Goal: Information Seeking & Learning: Check status

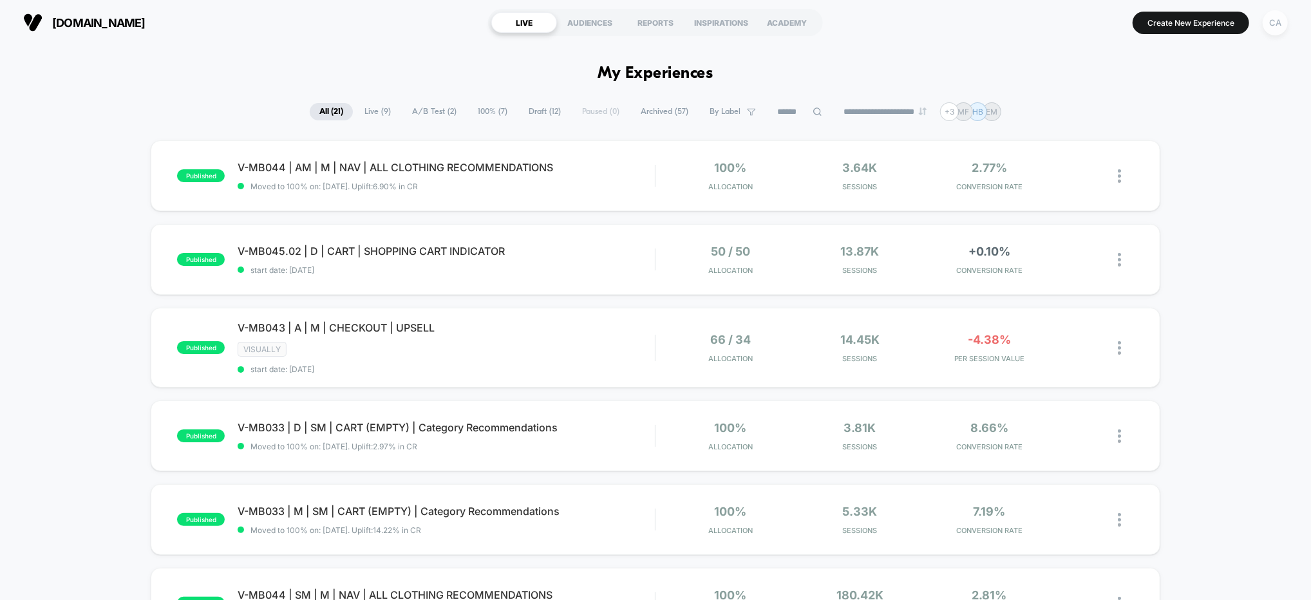
click at [1276, 15] on div "CA" at bounding box center [1275, 22] width 25 height 25
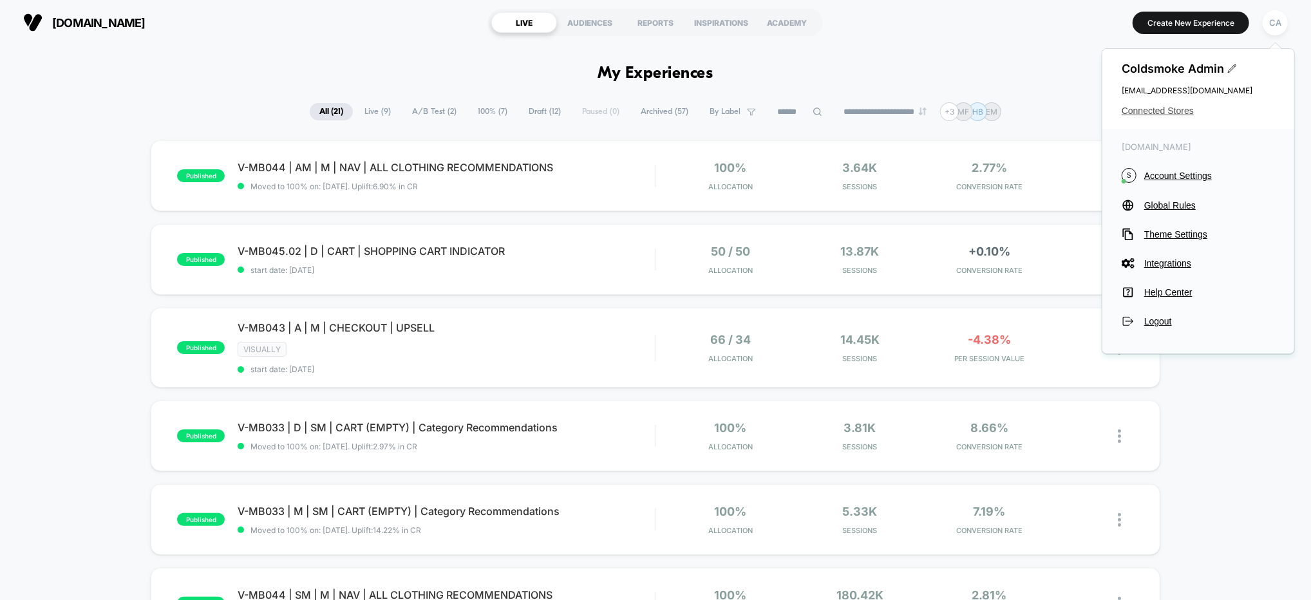
click at [1169, 111] on span "Connected Stores" at bounding box center [1198, 111] width 153 height 10
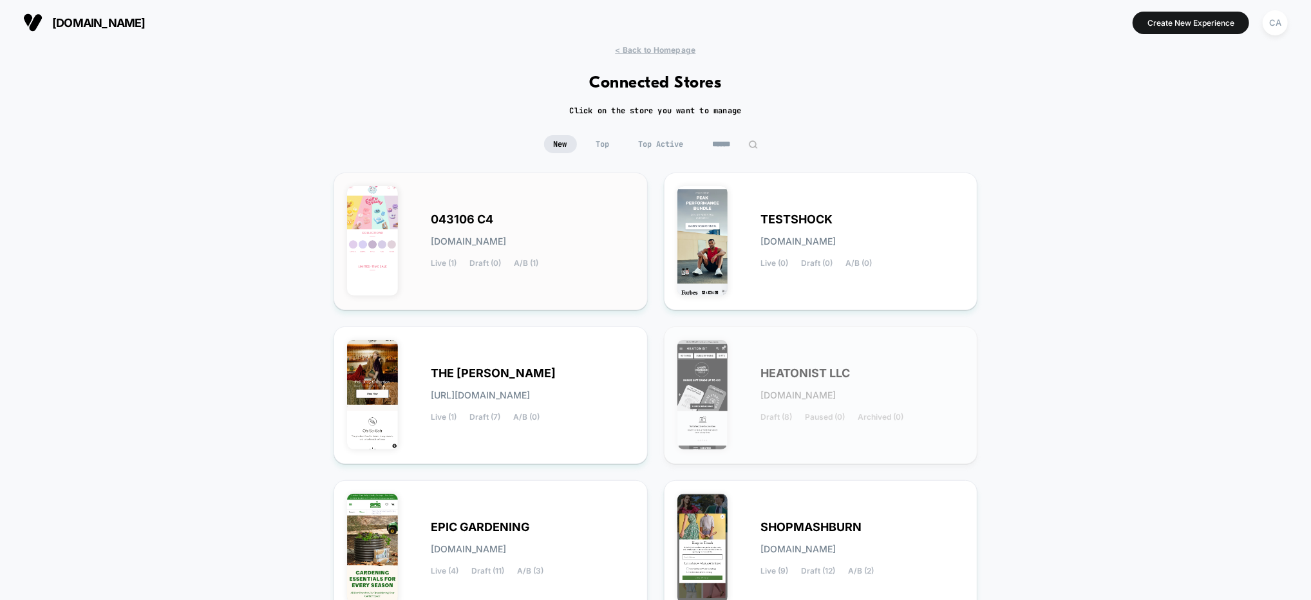
click at [567, 241] on div "043106 C4 [DOMAIN_NAME] Live (1) Draft (0) A/B (1)" at bounding box center [532, 241] width 203 height 53
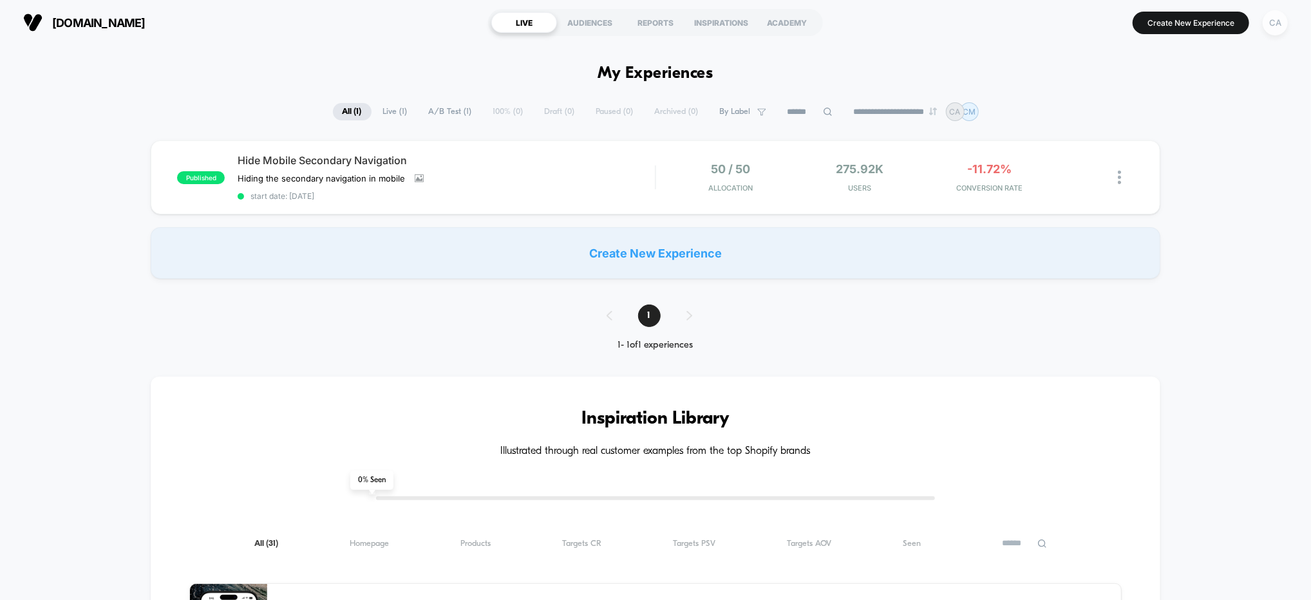
click at [1274, 23] on div "CA" at bounding box center [1275, 22] width 25 height 25
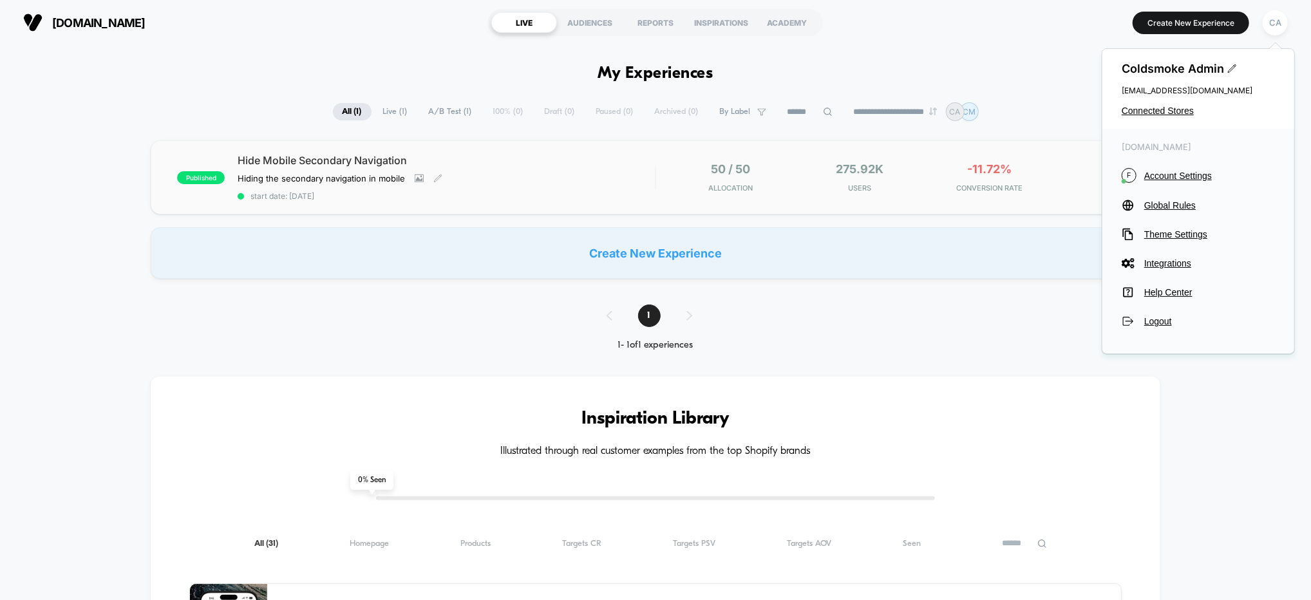
click at [550, 171] on div "Hide Mobile Secondary Navigation Hiding the secondary navigation in mobile Clic…" at bounding box center [446, 177] width 417 height 47
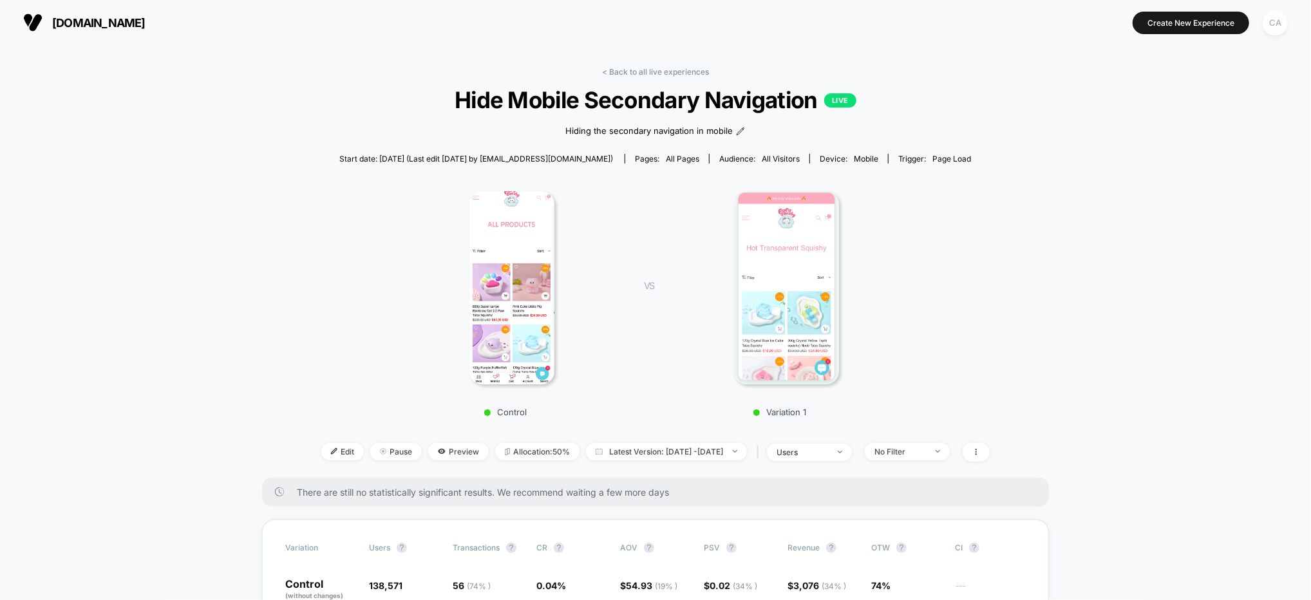
click at [1270, 24] on div "CA" at bounding box center [1275, 22] width 25 height 25
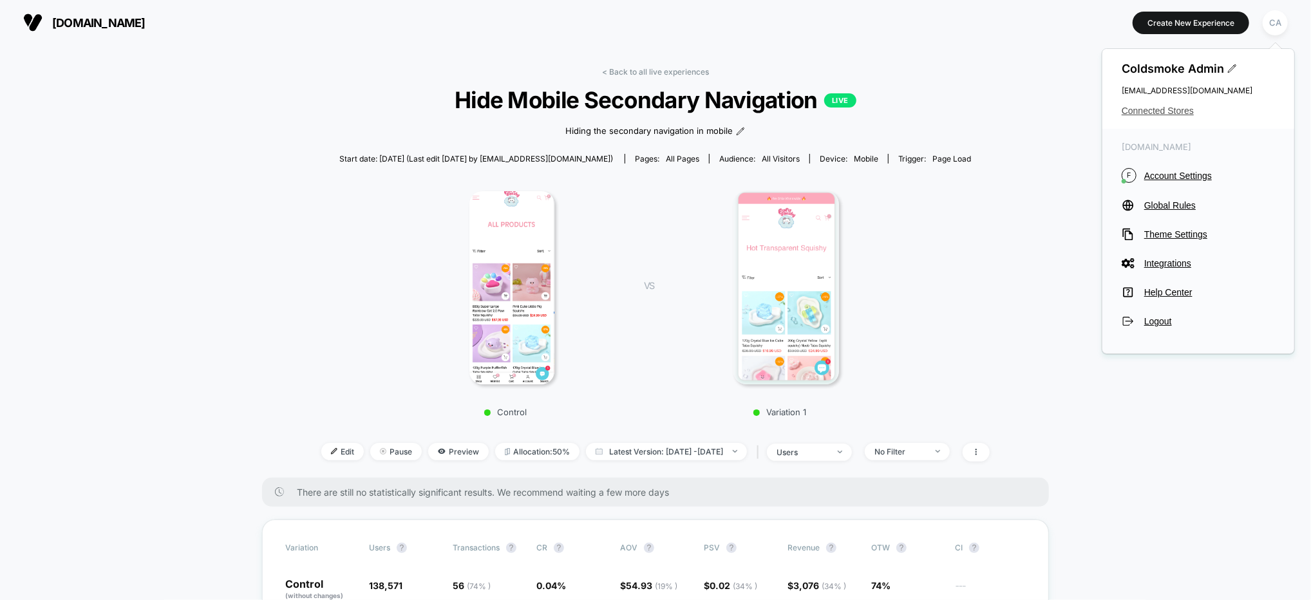
click at [1144, 110] on span "Connected Stores" at bounding box center [1198, 111] width 153 height 10
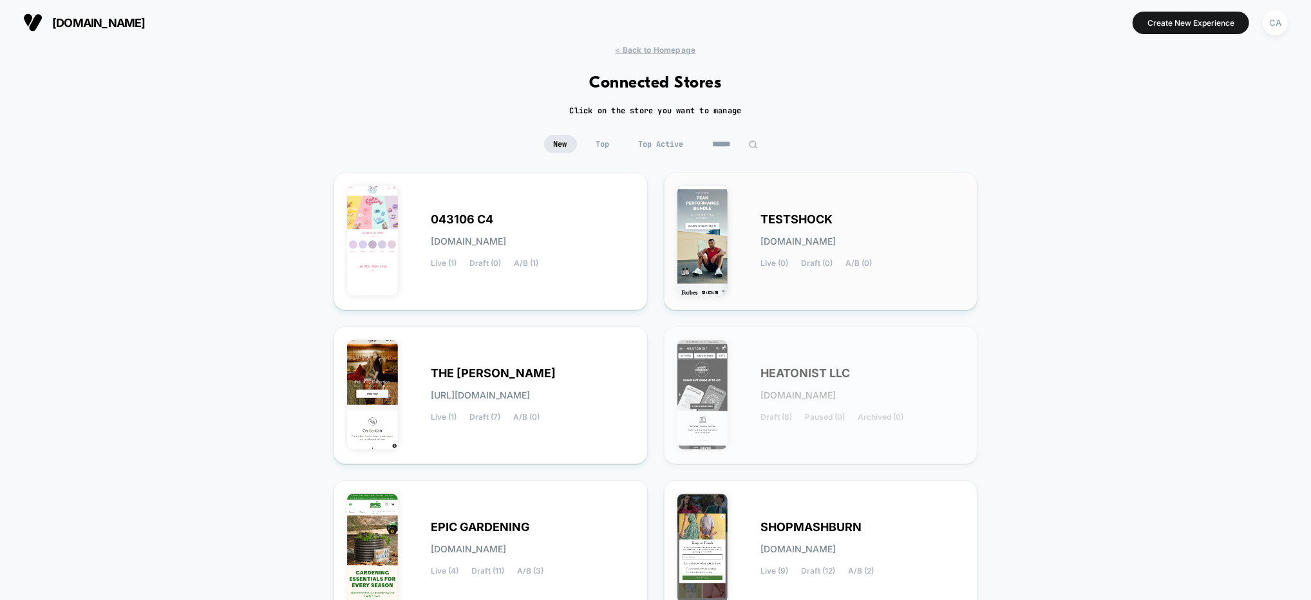
scroll to position [122, 0]
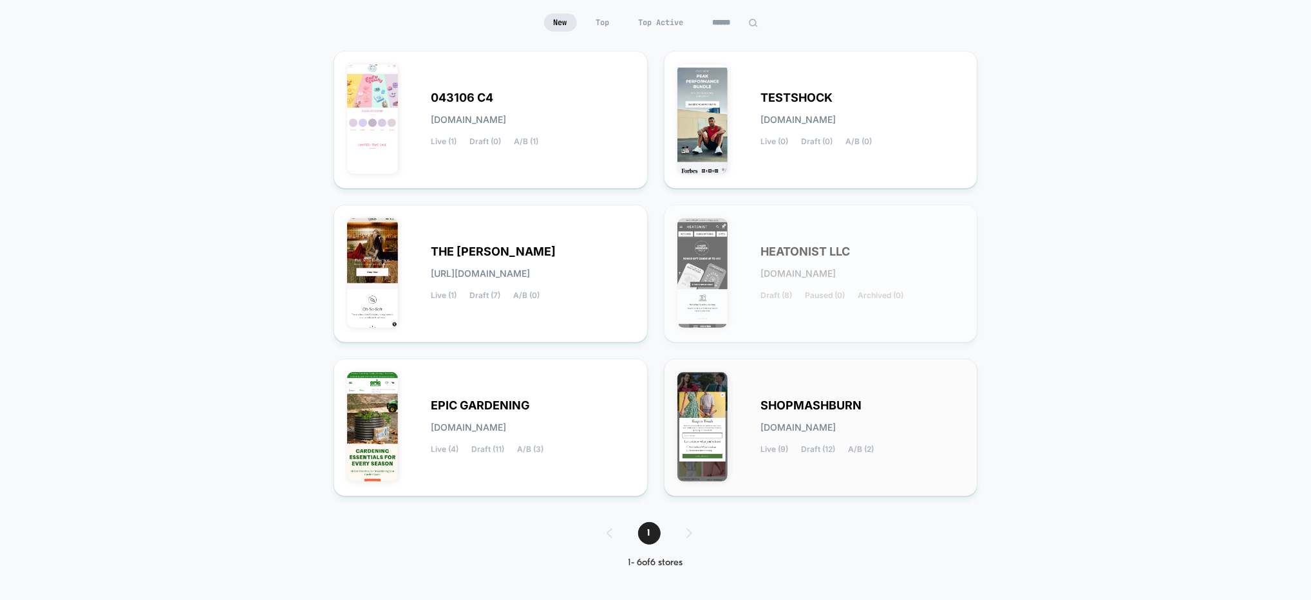
click at [824, 396] on div "SHOPMASHBURN [DOMAIN_NAME] Live (9) Draft (12) A/B (2)" at bounding box center [820, 427] width 287 height 111
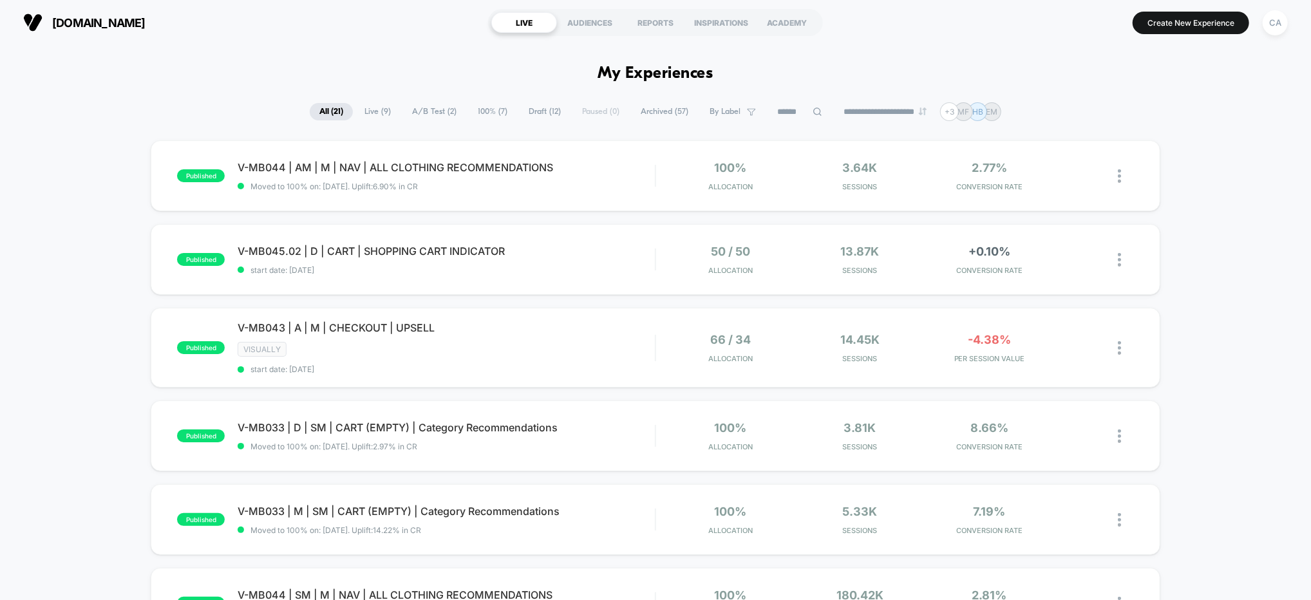
click at [428, 113] on span "A/B Test ( 2 )" at bounding box center [434, 111] width 64 height 17
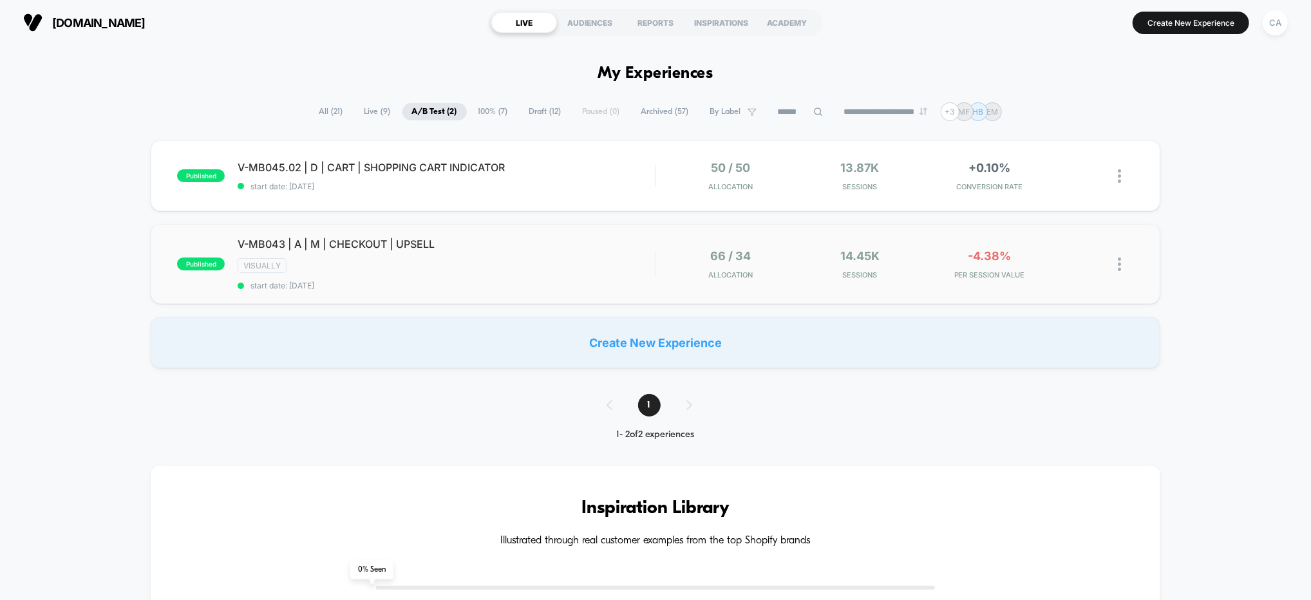
click at [669, 259] on div "66 / 34 Allocation" at bounding box center [730, 264] width 123 height 30
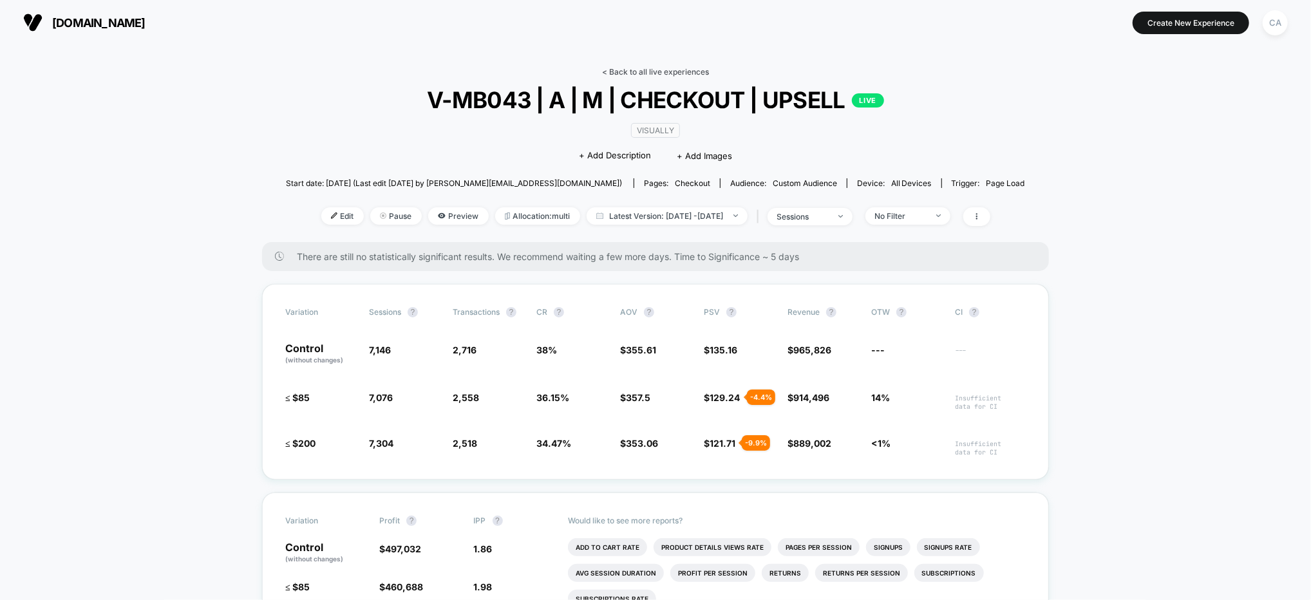
click at [655, 69] on link "< Back to all live experiences" at bounding box center [655, 72] width 107 height 10
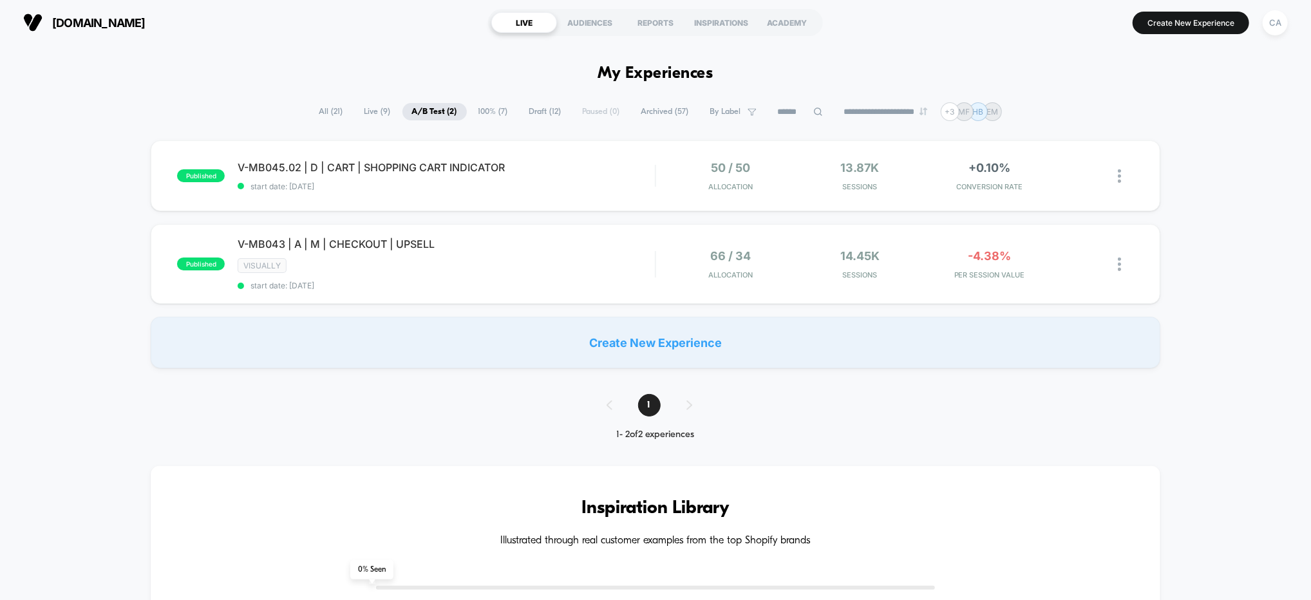
click at [475, 111] on span "100% ( 7 )" at bounding box center [493, 111] width 49 height 17
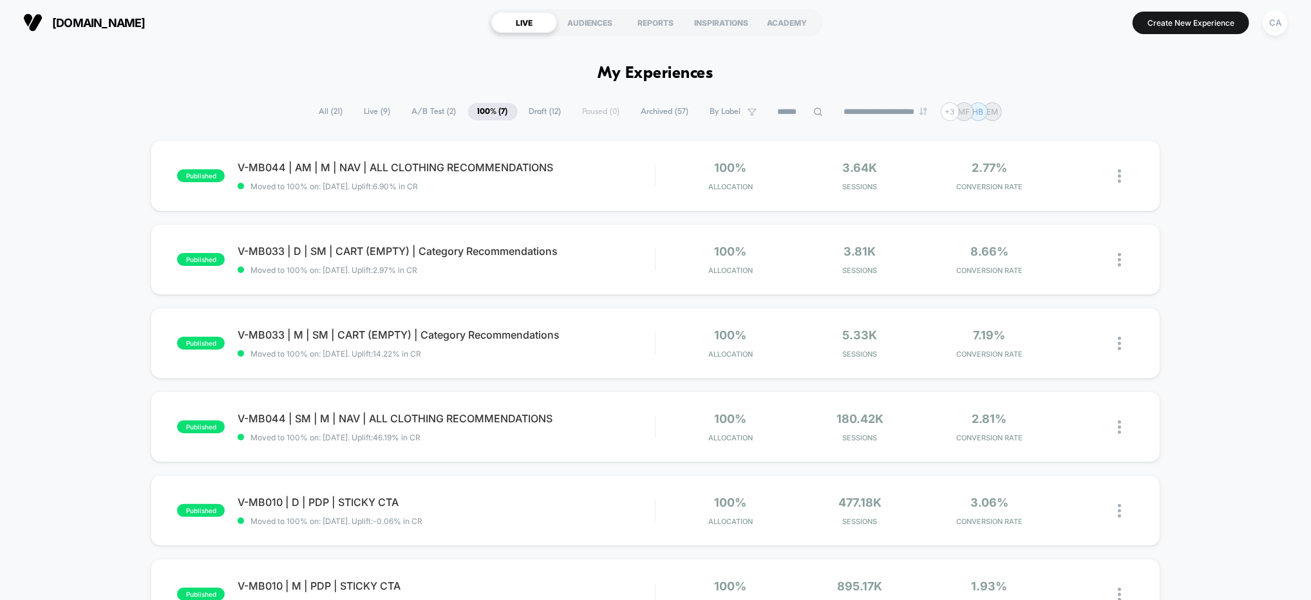
click at [538, 112] on span "Draft ( 12 )" at bounding box center [546, 111] width 52 height 17
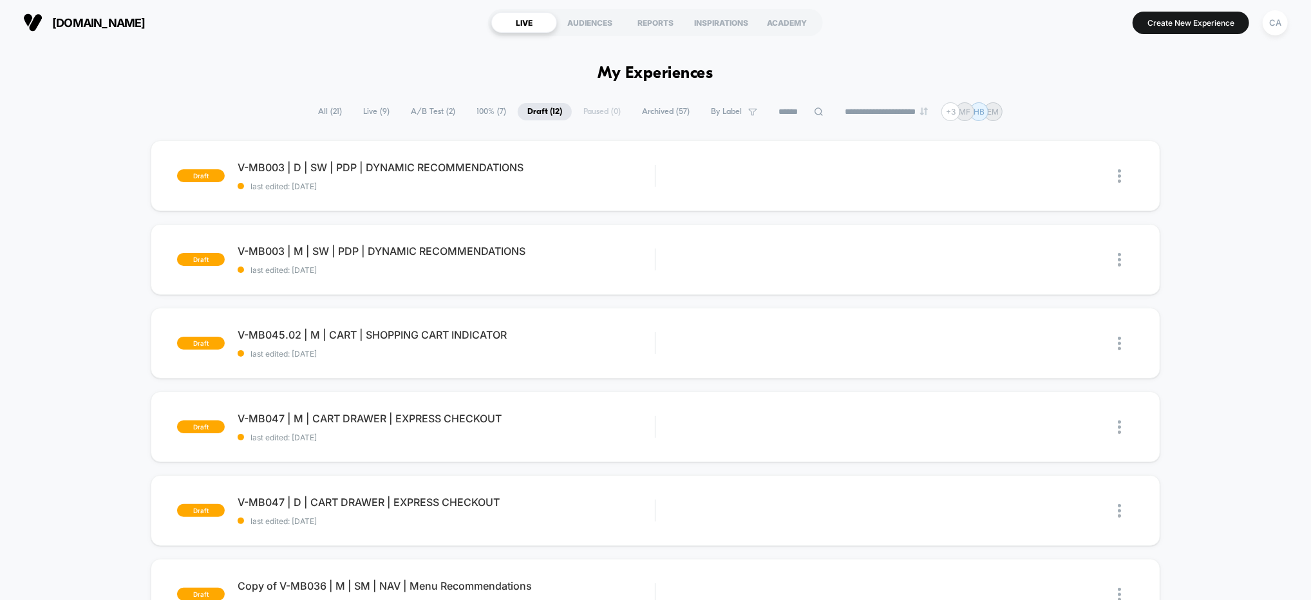
click at [443, 115] on span "A/B Test ( 2 )" at bounding box center [433, 111] width 64 height 17
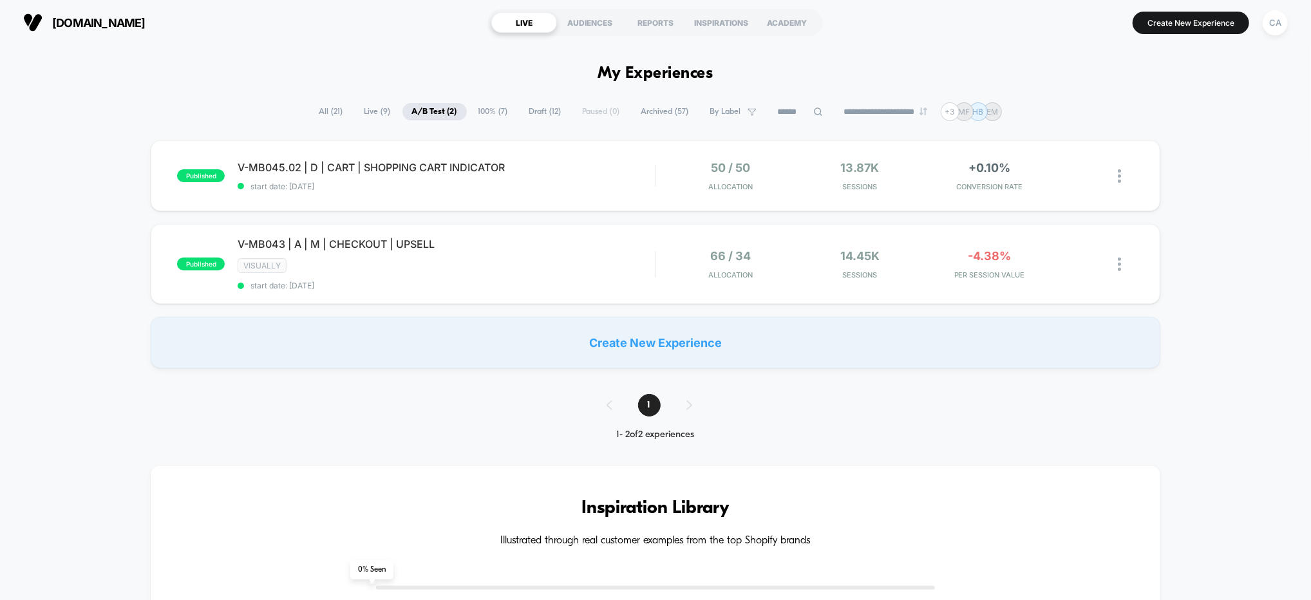
click at [1211, 232] on div "published V-MB045.02 | D | CART | SHOPPING CART INDICATOR start date: [DATE] 50…" at bounding box center [655, 254] width 1311 height 228
